Goal: Task Accomplishment & Management: Manage account settings

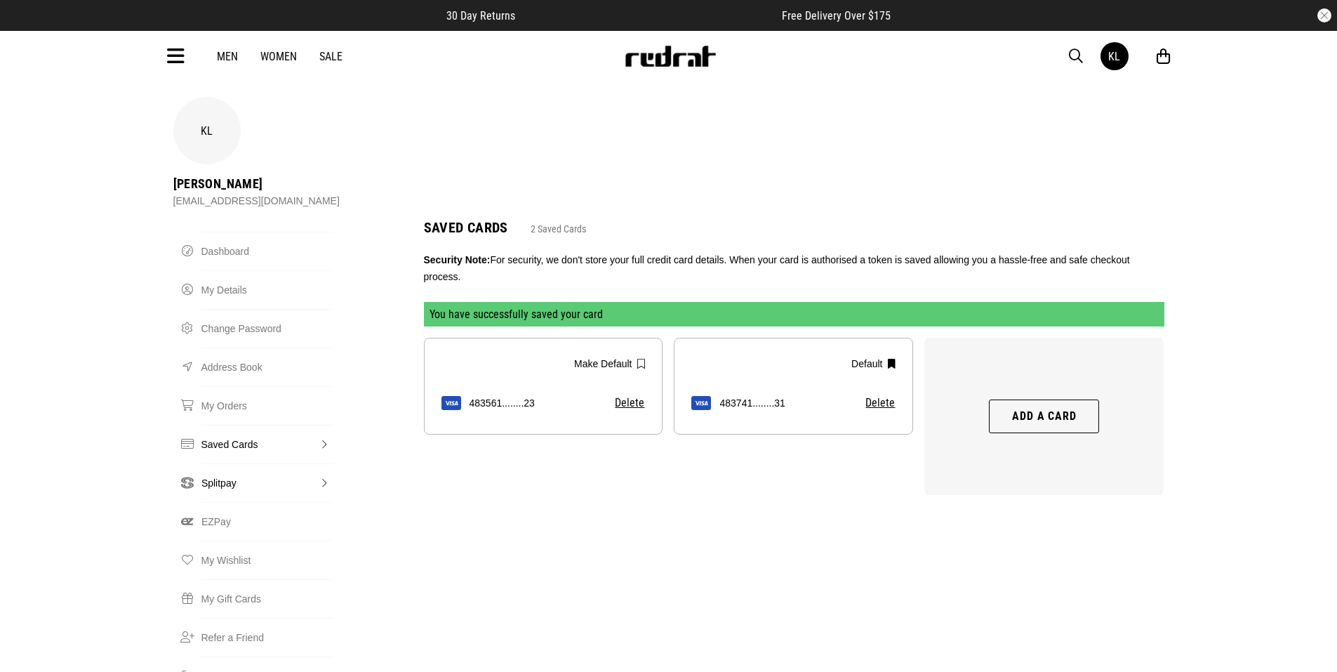
click at [217, 463] on link "Splitpay" at bounding box center [266, 482] width 131 height 39
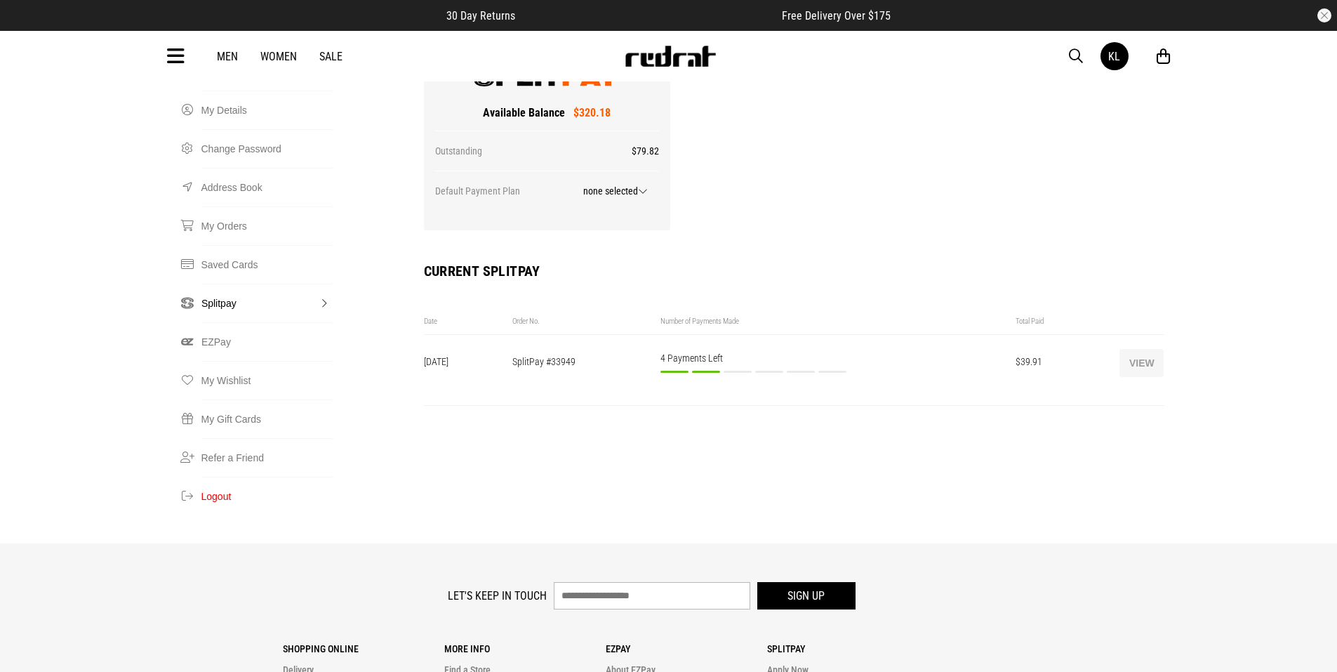
scroll to position [211, 0]
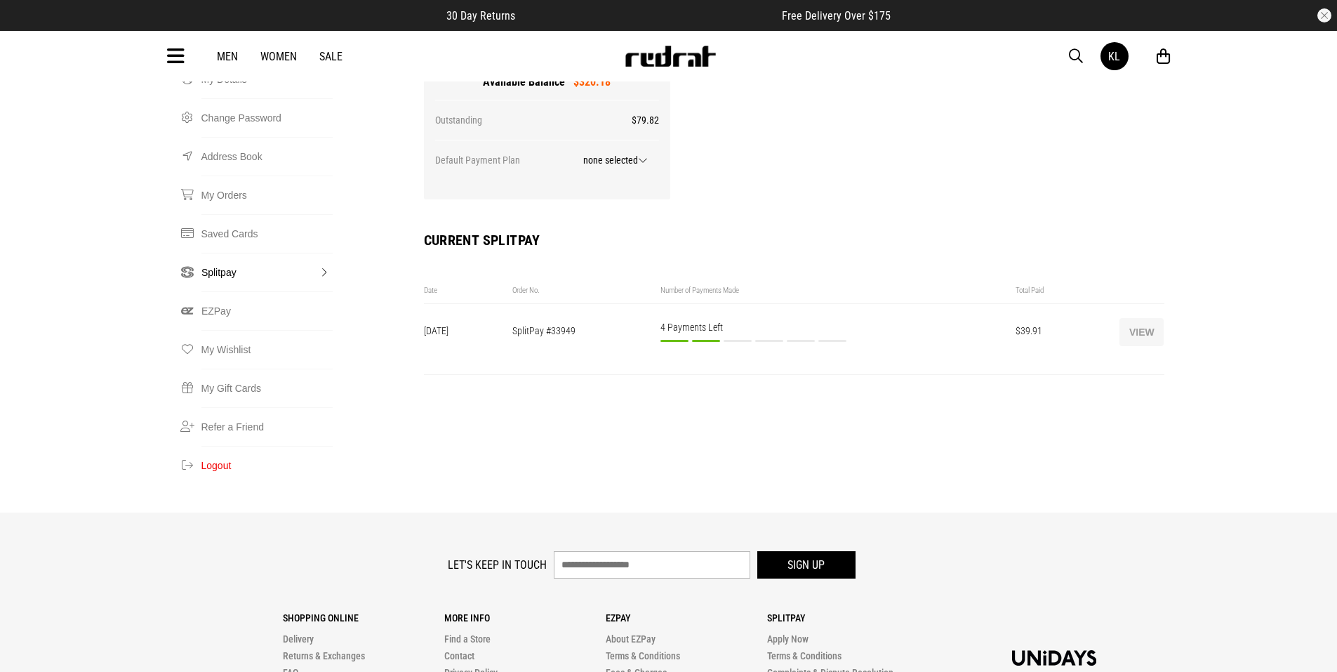
click at [1132, 318] on button "View" at bounding box center [1142, 332] width 44 height 28
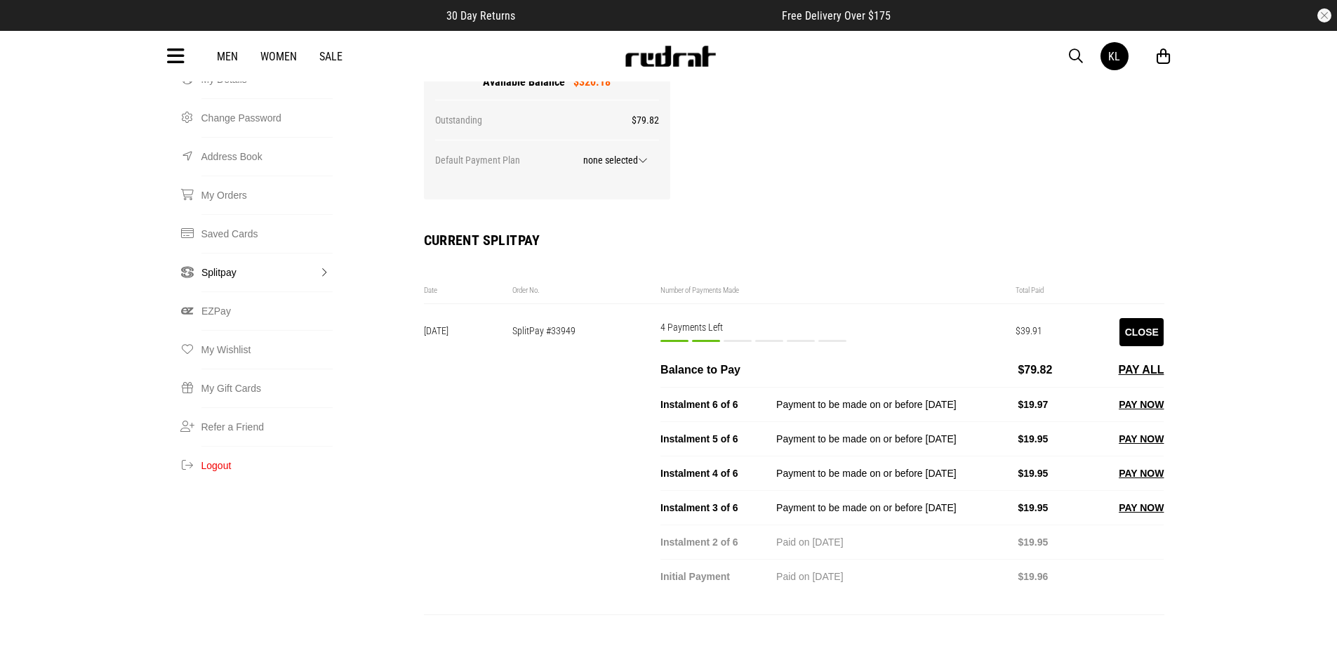
click at [1127, 499] on button "PAY NOW" at bounding box center [1141, 507] width 45 height 17
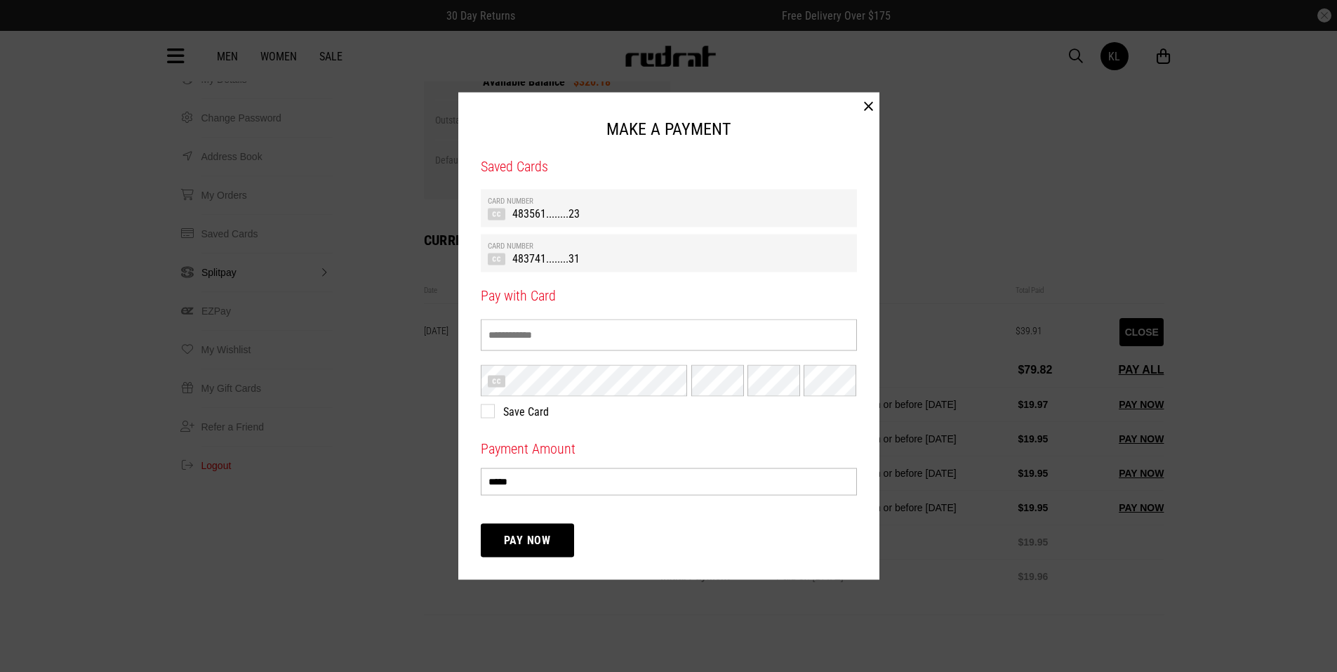
click at [542, 256] on td "483741........31" at bounding box center [669, 258] width 362 height 15
click at [506, 531] on button "Pay Now" at bounding box center [528, 541] width 94 height 34
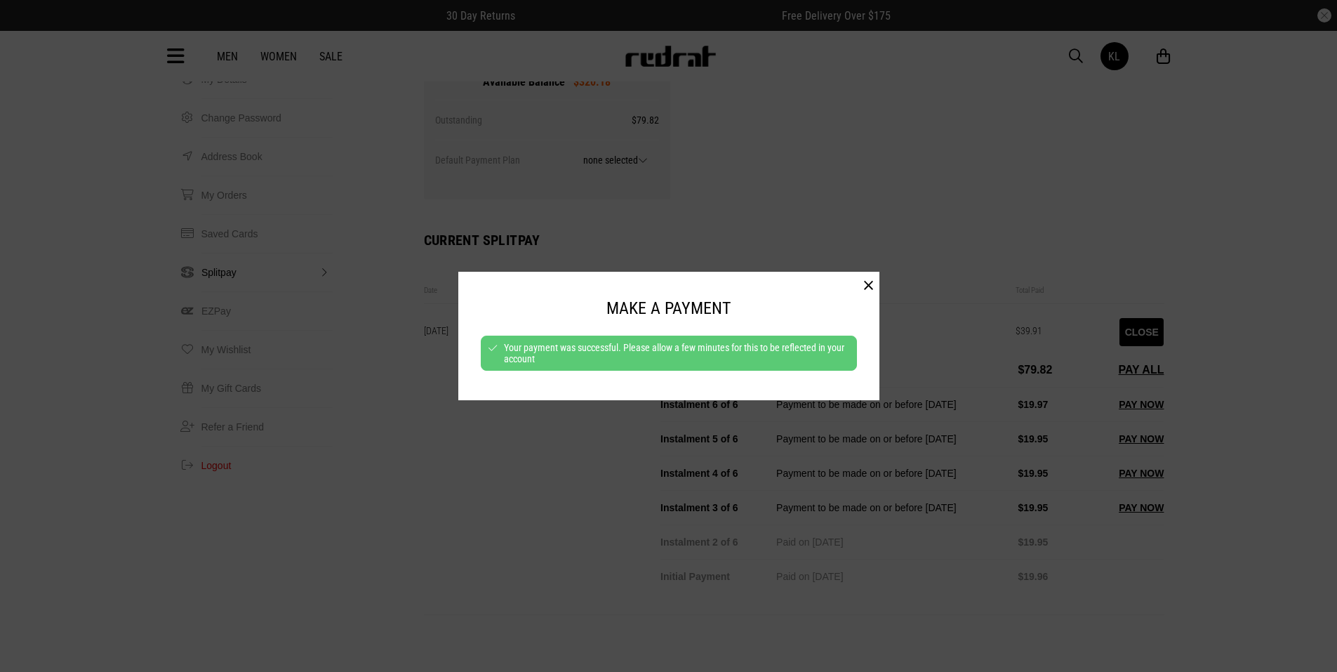
click at [863, 286] on button "button" at bounding box center [869, 286] width 22 height 28
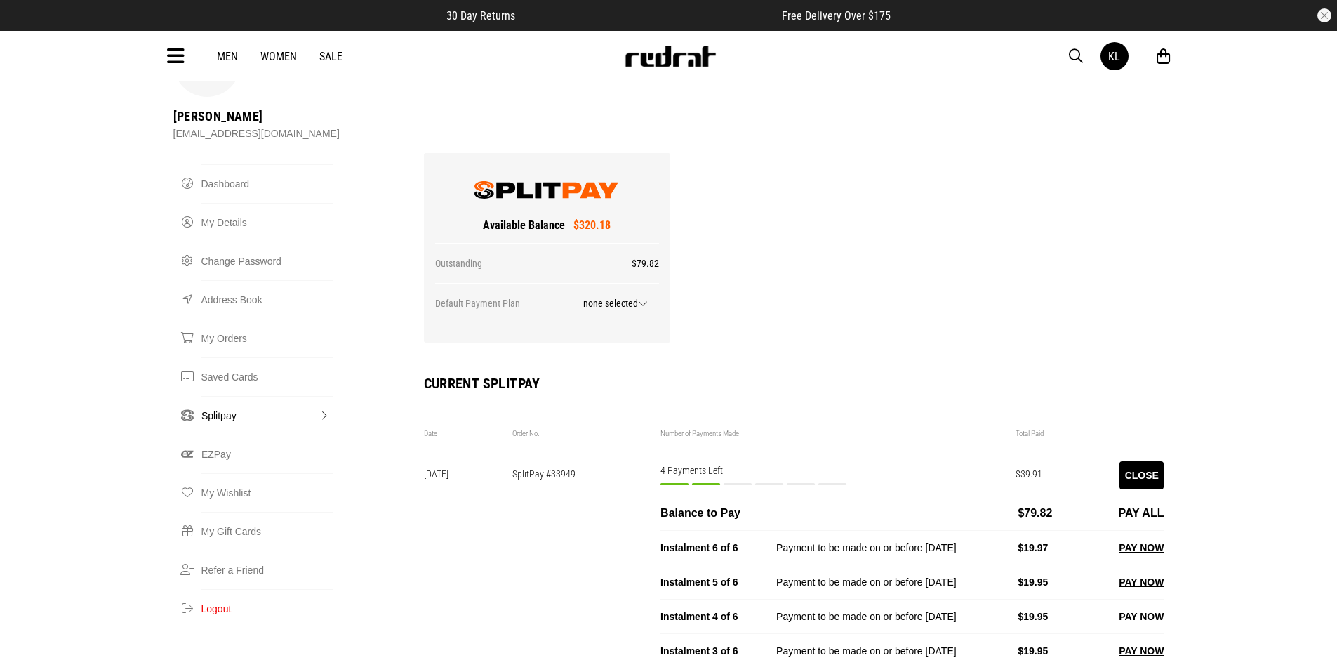
scroll to position [0, 0]
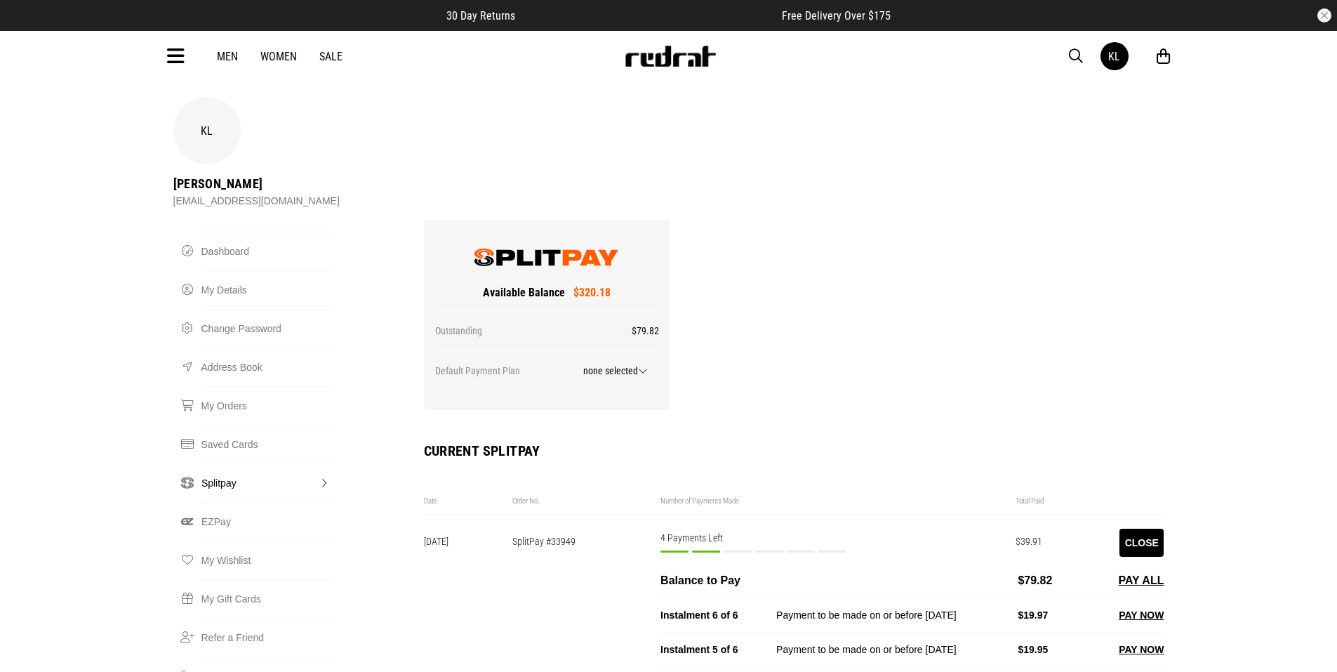
click at [649, 51] on img at bounding box center [670, 56] width 93 height 21
